Goal: Check status: Check status

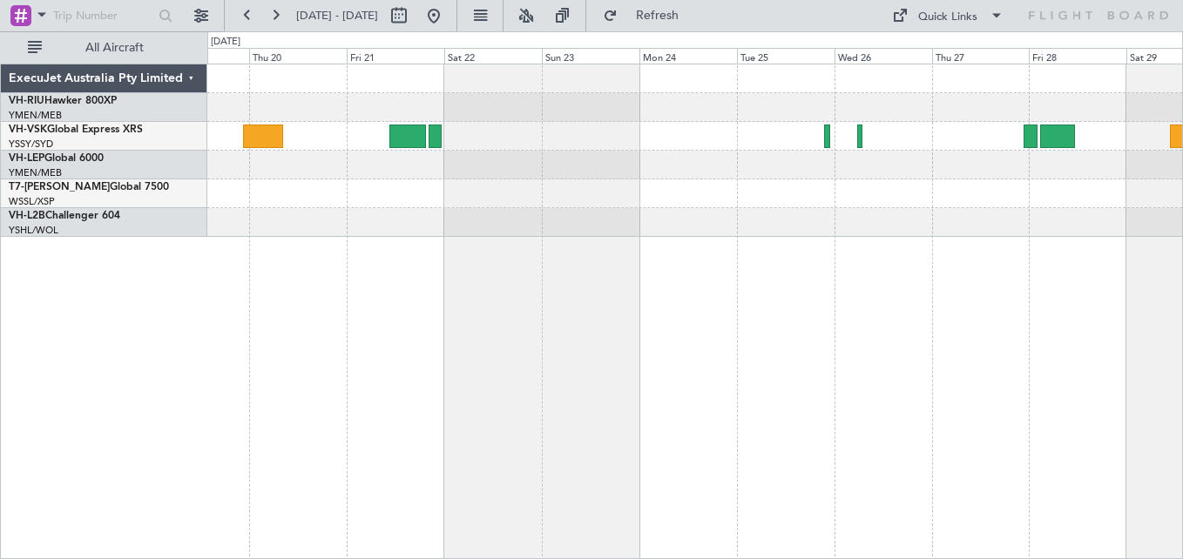
click at [240, 17] on button at bounding box center [248, 16] width 28 height 28
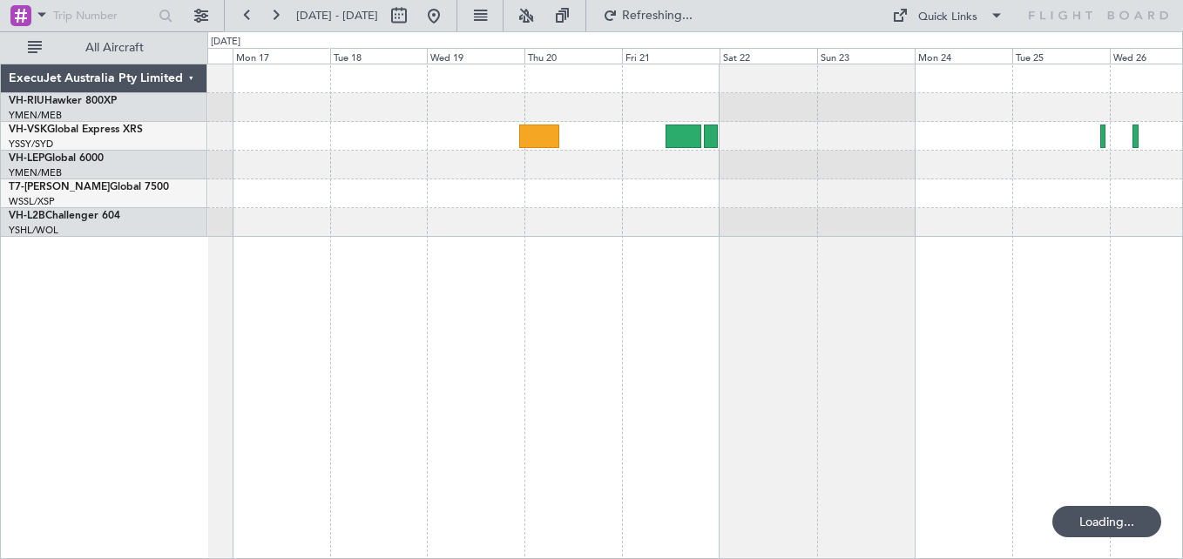
click at [240, 17] on button at bounding box center [248, 16] width 28 height 28
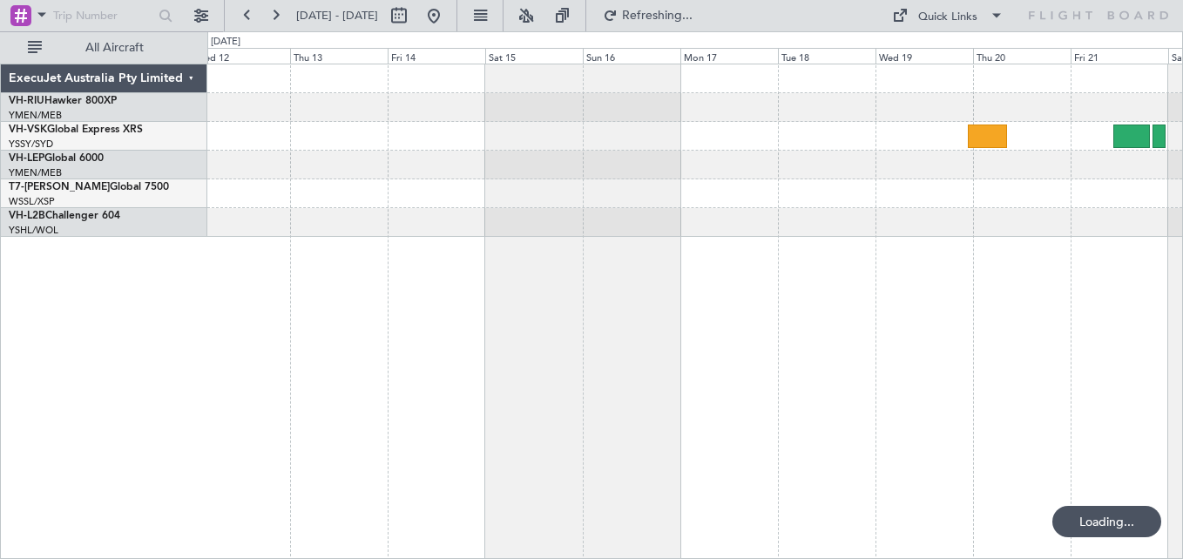
click at [240, 17] on button at bounding box center [248, 16] width 28 height 28
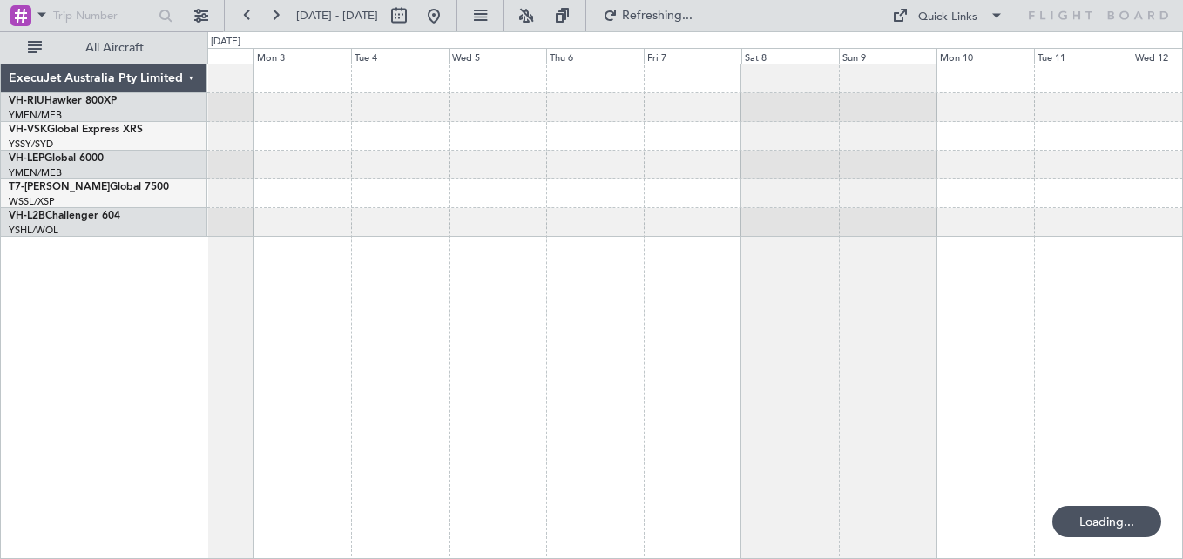
click at [240, 17] on button at bounding box center [248, 16] width 28 height 28
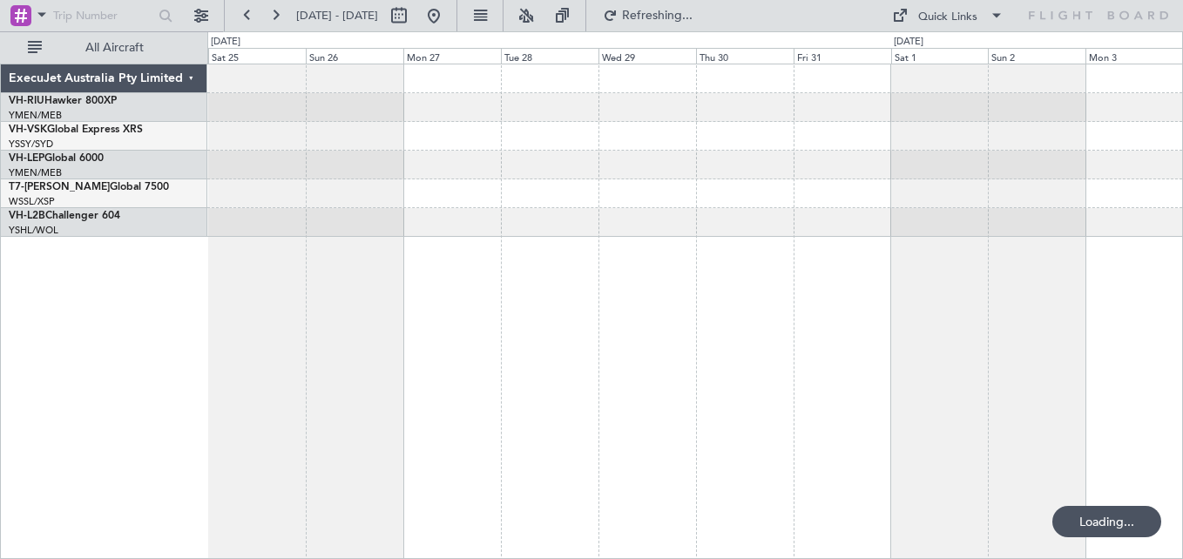
click at [240, 17] on button at bounding box center [248, 16] width 28 height 28
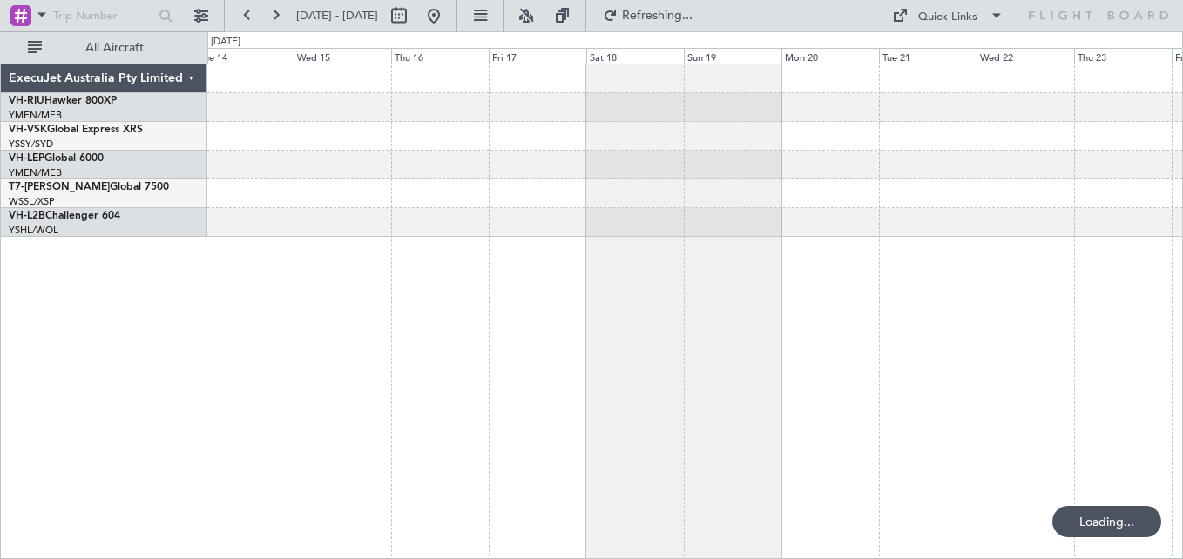
click at [240, 17] on button at bounding box center [248, 16] width 28 height 28
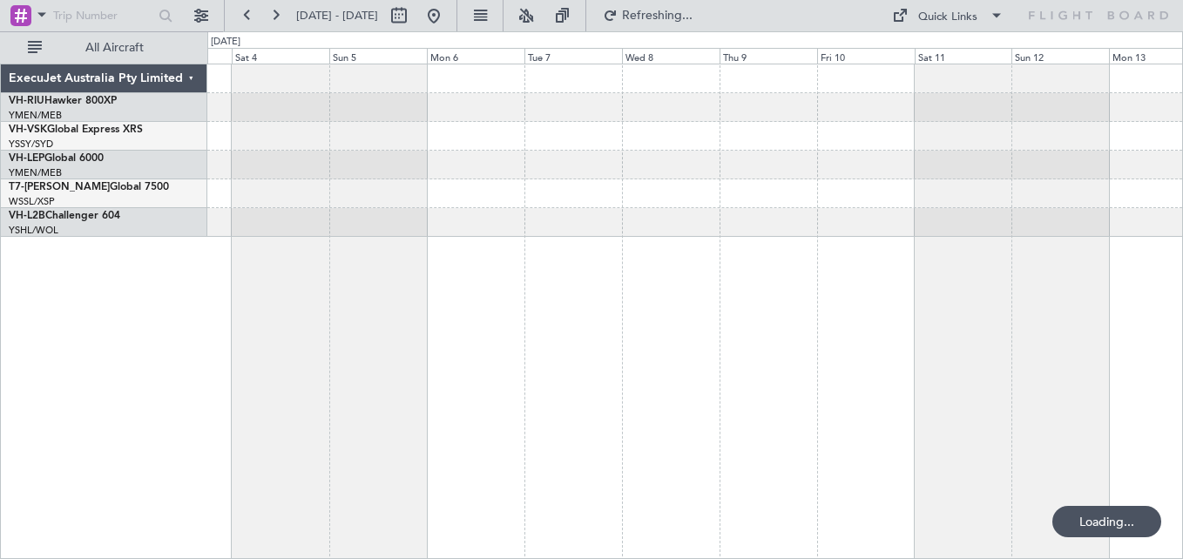
click at [240, 17] on button at bounding box center [248, 16] width 28 height 28
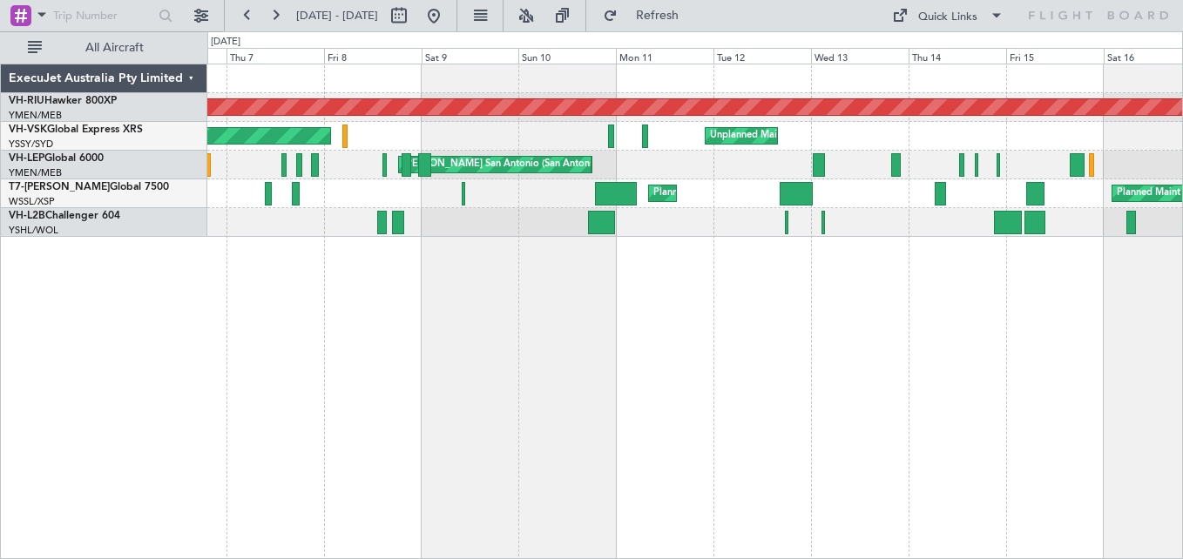
click at [227, 132] on div "Planned Maint [GEOGRAPHIC_DATA] ([GEOGRAPHIC_DATA]) Unplanned Maint Sydney ([PE…" at bounding box center [694, 136] width 975 height 29
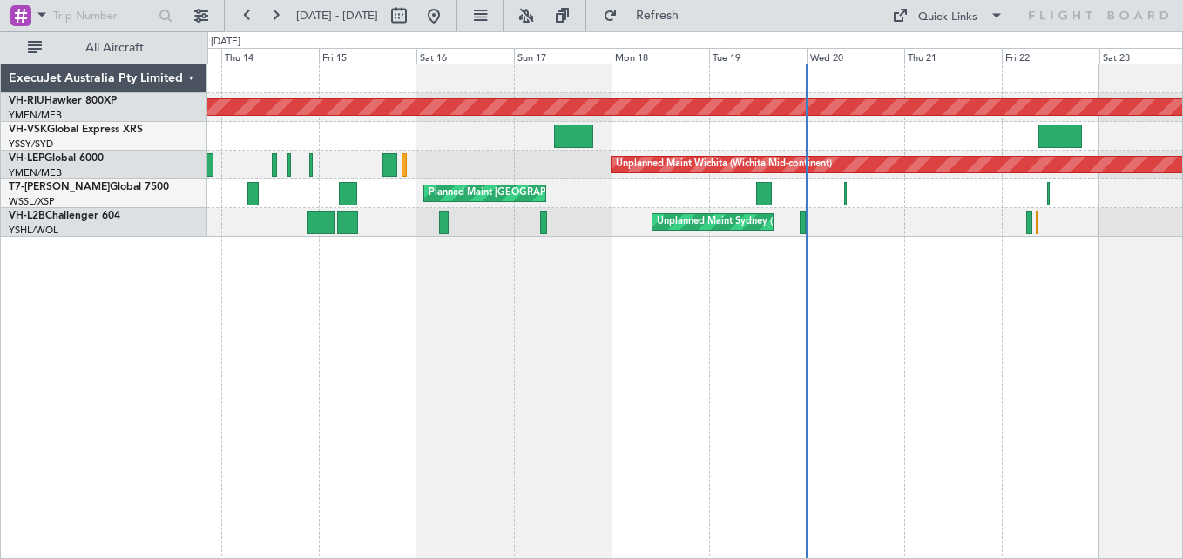
click at [457, 117] on div "Planned Maint [GEOGRAPHIC_DATA] ([GEOGRAPHIC_DATA]) Unplanned Maint Sydney ([PE…" at bounding box center [694, 150] width 975 height 173
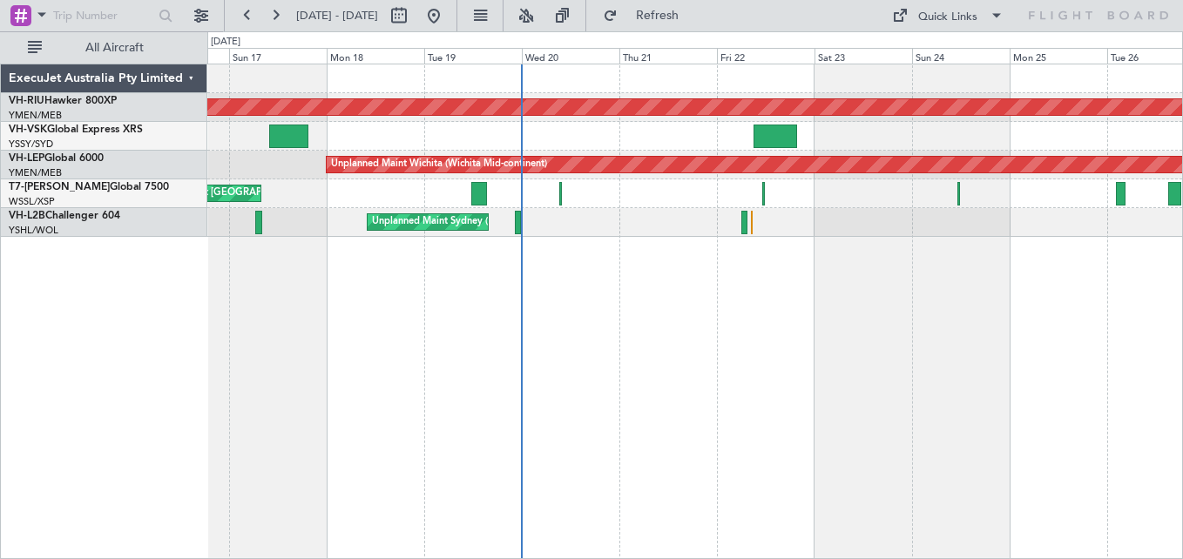
click at [582, 139] on div at bounding box center [694, 136] width 975 height 29
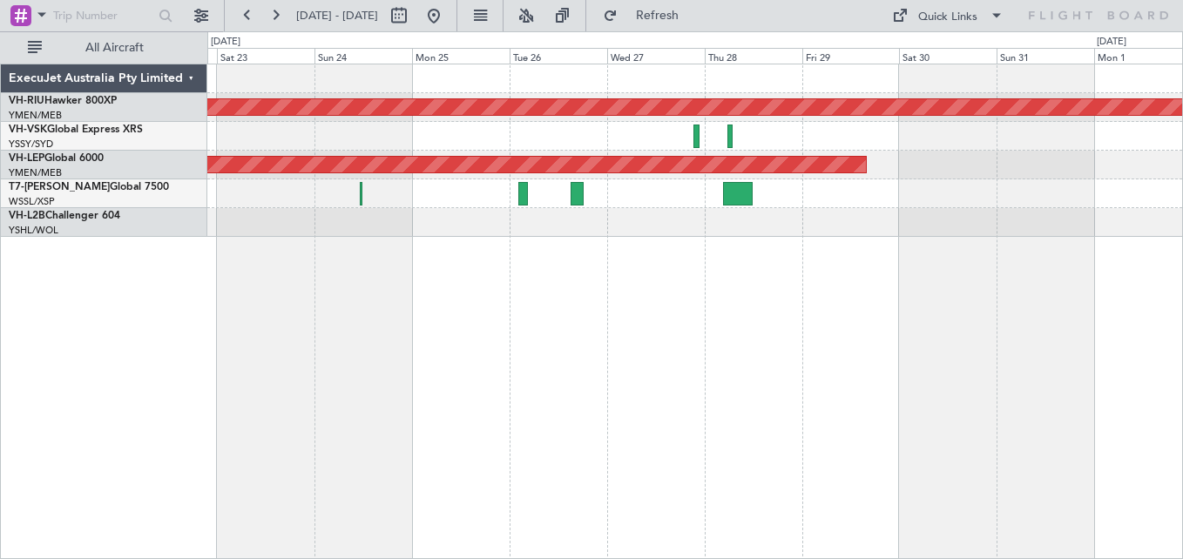
click at [345, 150] on div at bounding box center [694, 136] width 975 height 29
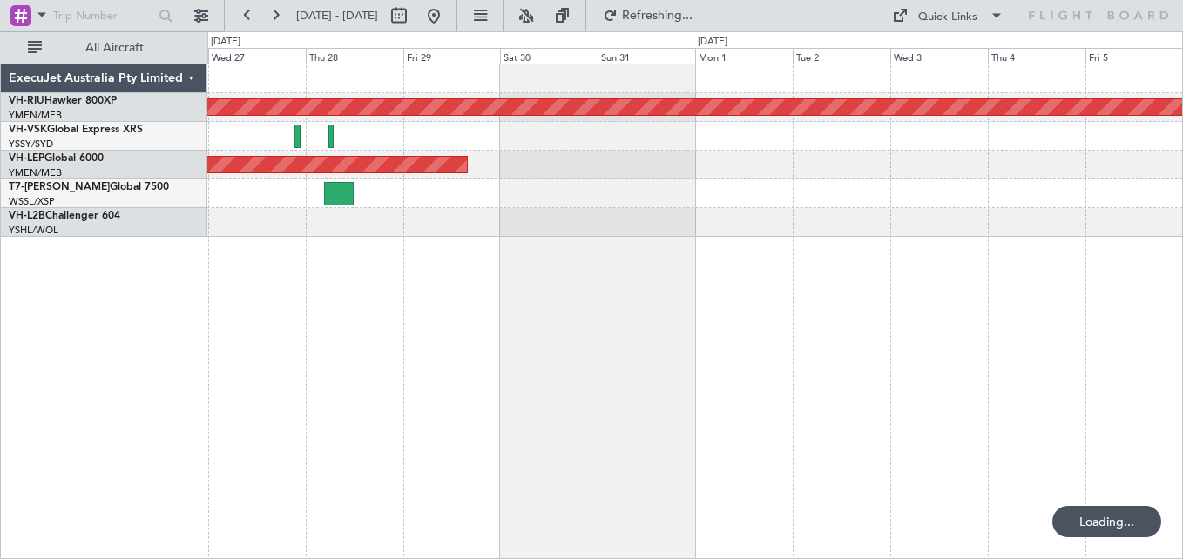
click at [511, 137] on div at bounding box center [694, 136] width 975 height 29
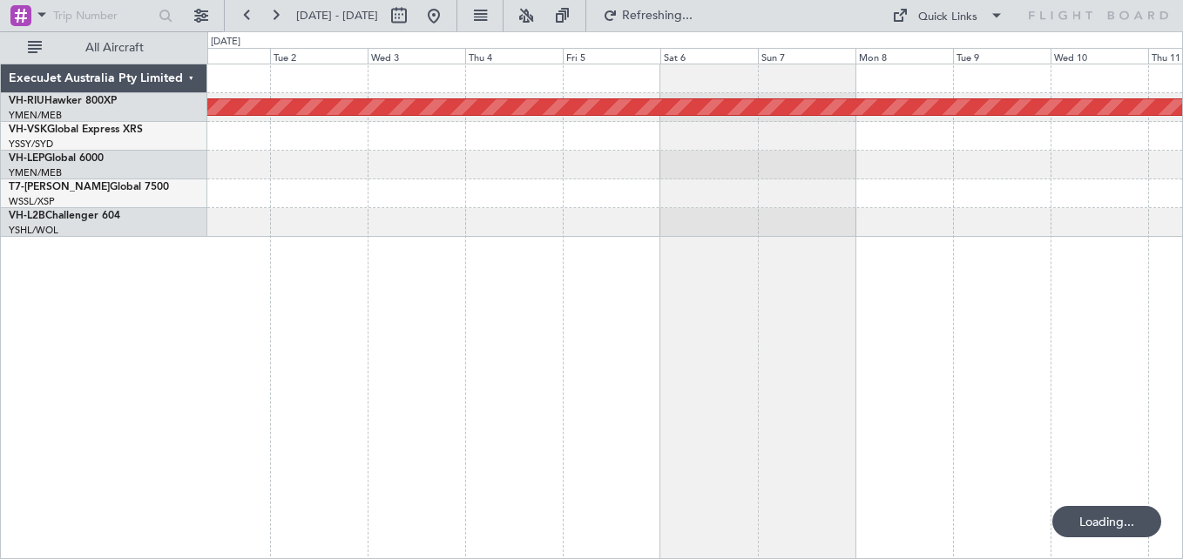
click at [494, 132] on div at bounding box center [694, 136] width 975 height 29
